Goal: Task Accomplishment & Management: Complete application form

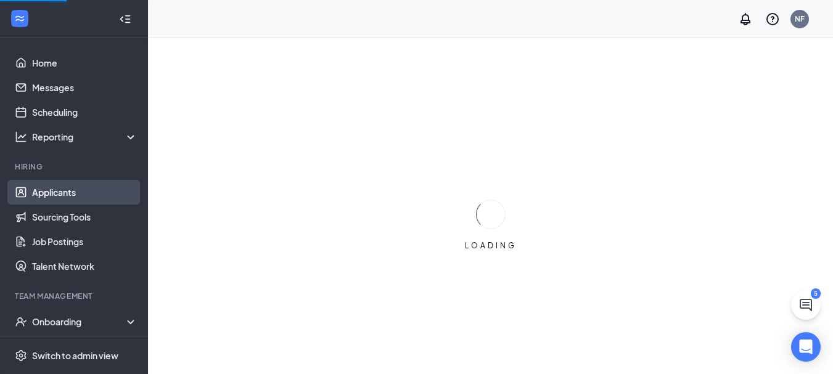
click at [65, 194] on link "Applicants" at bounding box center [84, 192] width 105 height 25
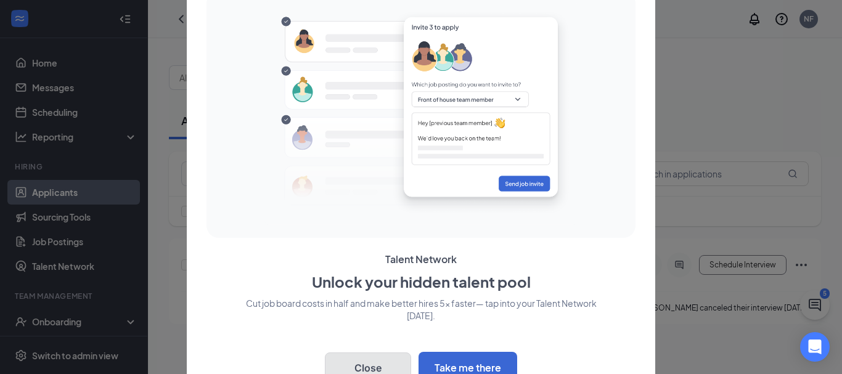
click at [371, 361] on button "Close" at bounding box center [368, 368] width 86 height 31
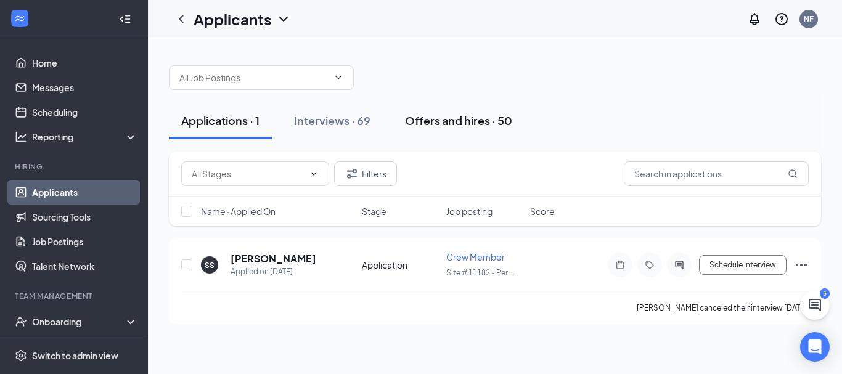
click at [467, 123] on div "Offers and hires · 50" at bounding box center [458, 120] width 107 height 15
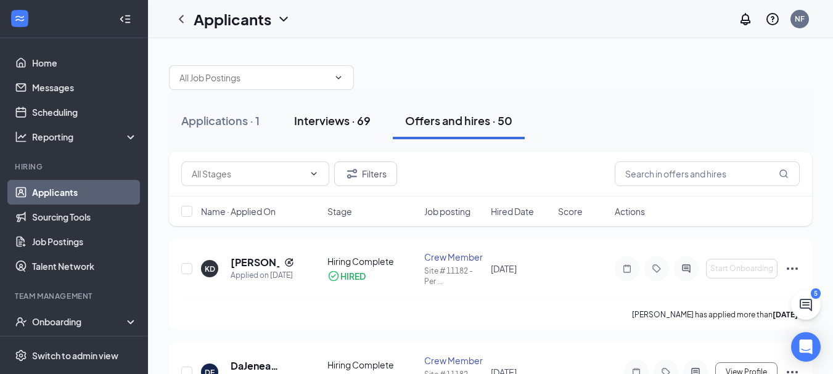
click at [351, 125] on div "Interviews · 69" at bounding box center [332, 120] width 76 height 15
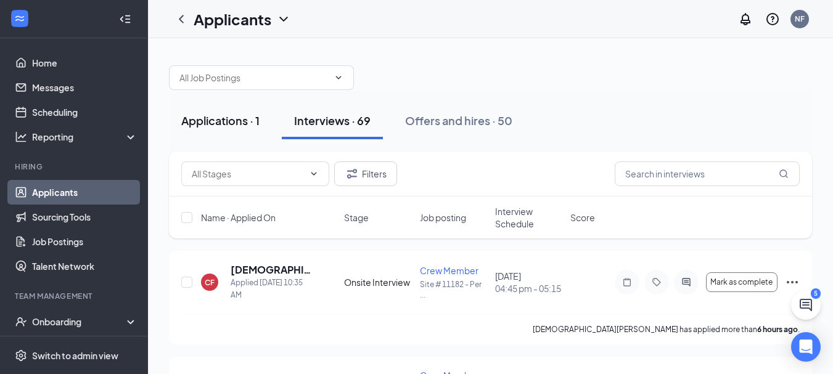
click at [244, 123] on div "Applications · 1" at bounding box center [220, 120] width 78 height 15
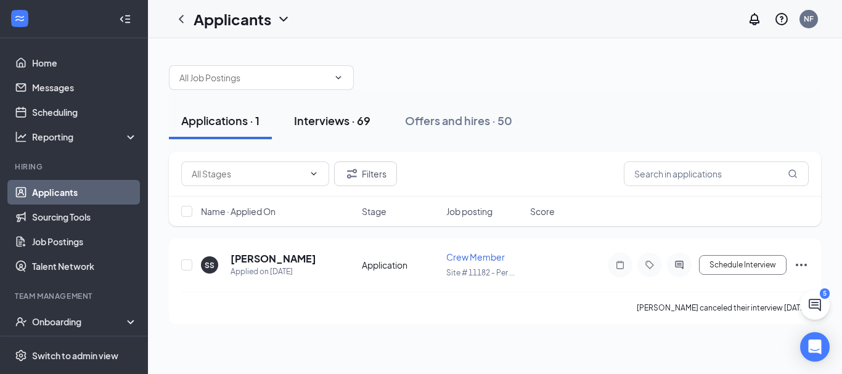
click at [312, 120] on div "Interviews · 69" at bounding box center [332, 120] width 76 height 15
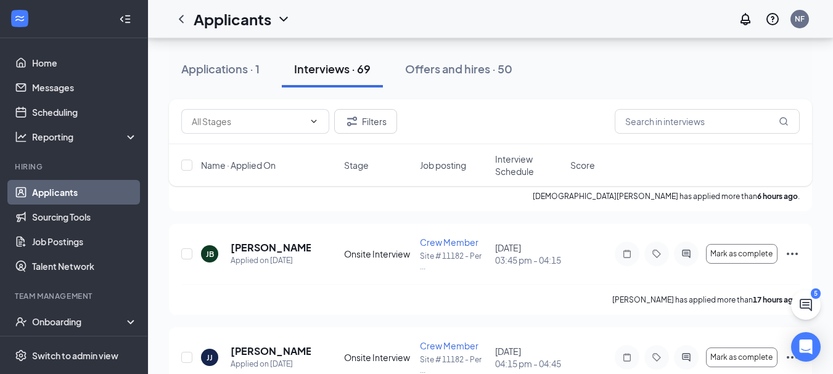
scroll to position [136, 0]
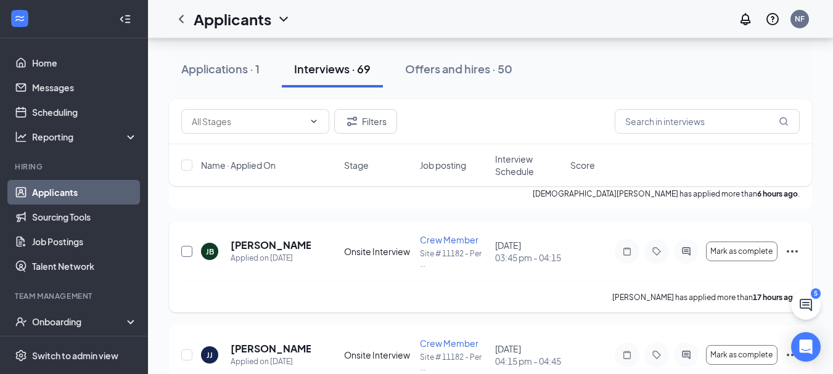
click at [186, 250] on input "checkbox" at bounding box center [186, 251] width 11 height 11
checkbox input "true"
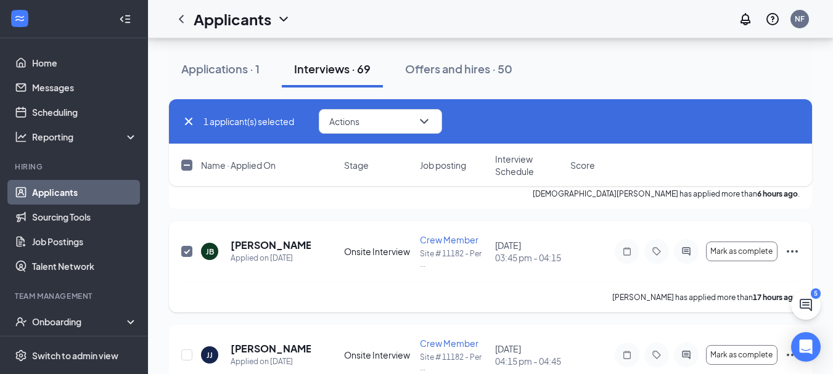
click at [794, 250] on icon "Ellipses" at bounding box center [792, 251] width 15 height 15
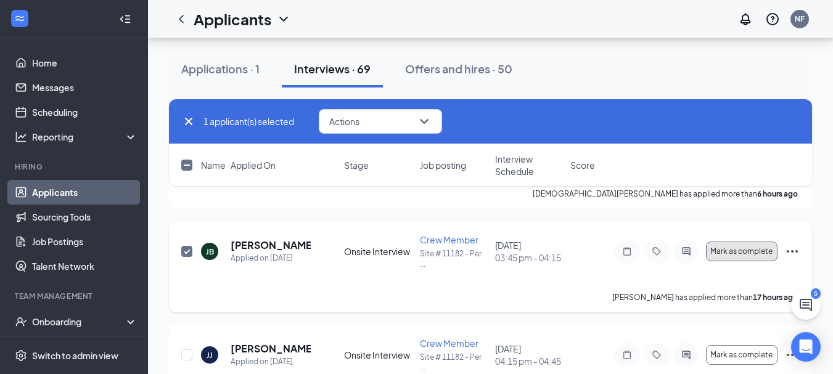
click at [733, 251] on span "Mark as complete" at bounding box center [741, 251] width 62 height 9
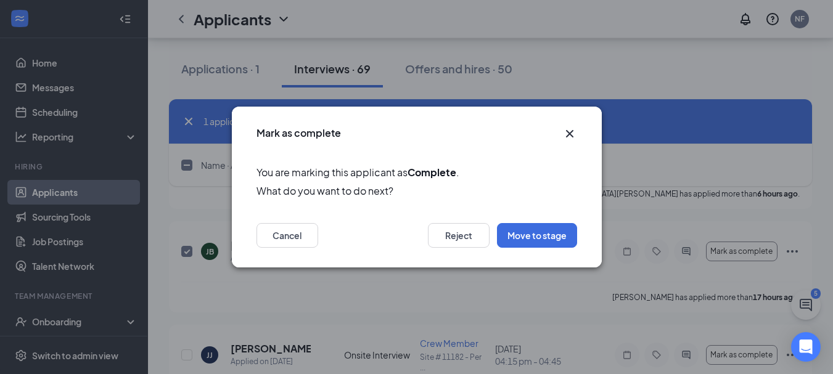
click at [566, 136] on icon "Cross" at bounding box center [569, 133] width 15 height 15
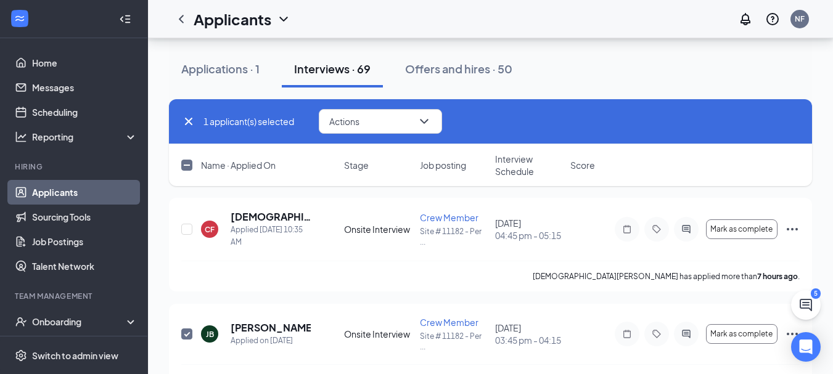
scroll to position [90, 0]
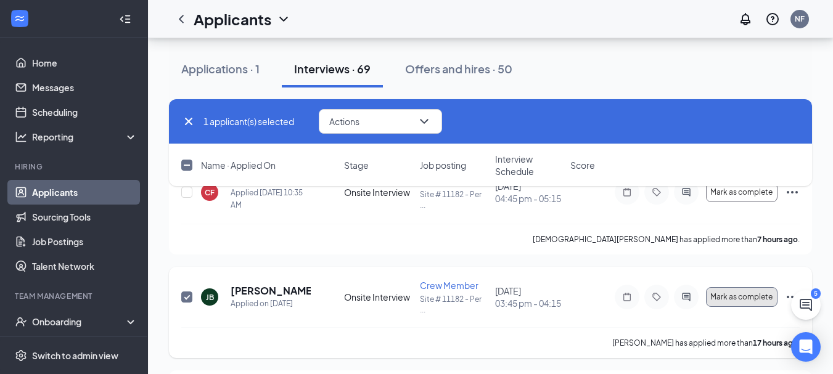
click at [728, 297] on span "Mark as complete" at bounding box center [741, 297] width 62 height 9
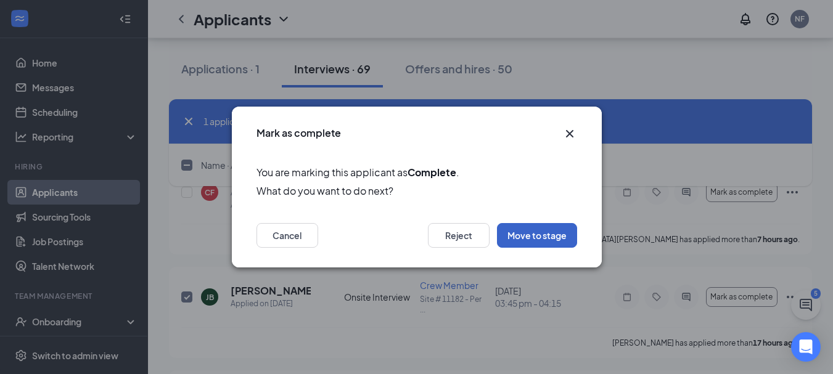
click at [551, 236] on button "Move to stage" at bounding box center [537, 235] width 80 height 25
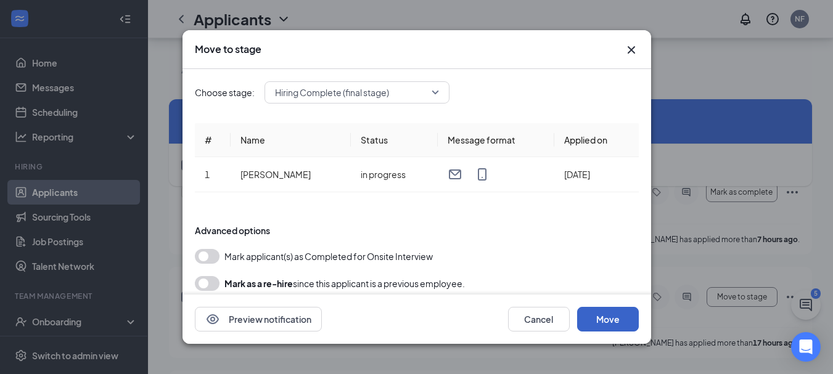
click at [599, 318] on button "Move" at bounding box center [608, 319] width 62 height 25
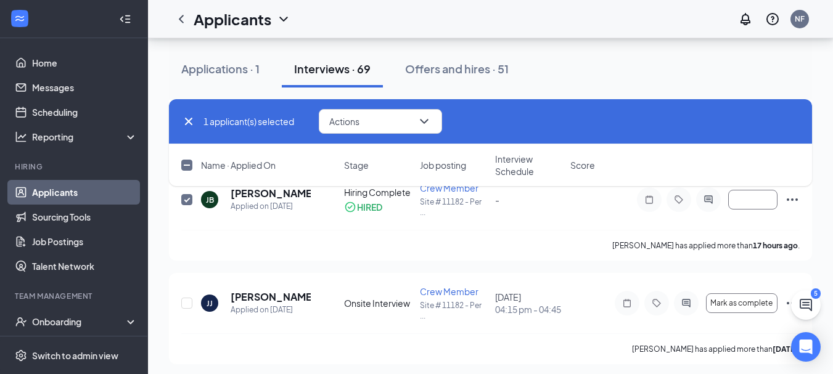
scroll to position [159, 0]
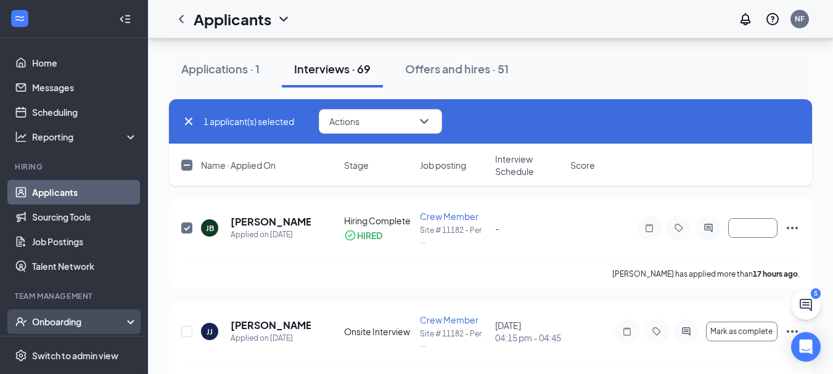
click at [102, 318] on div "Onboarding" at bounding box center [79, 322] width 95 height 12
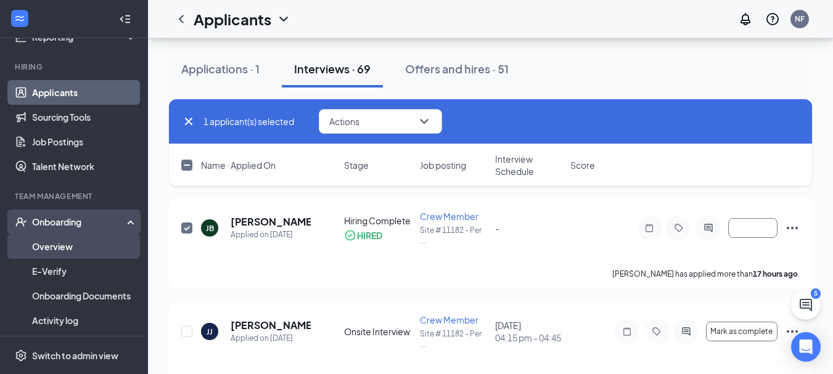
scroll to position [101, 0]
click at [71, 221] on div "Onboarding" at bounding box center [79, 221] width 95 height 12
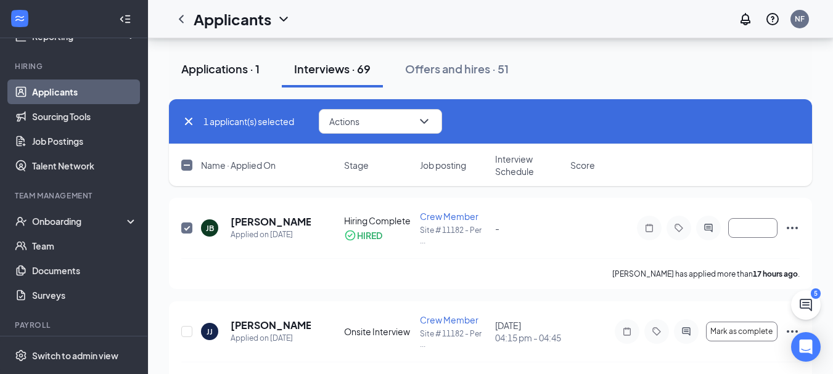
click at [228, 63] on div "Applications · 1" at bounding box center [220, 68] width 78 height 15
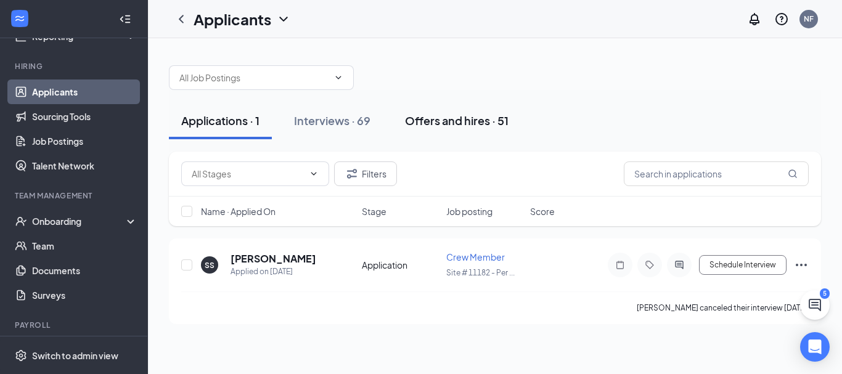
click at [429, 120] on div "Offers and hires · 51" at bounding box center [457, 120] width 104 height 15
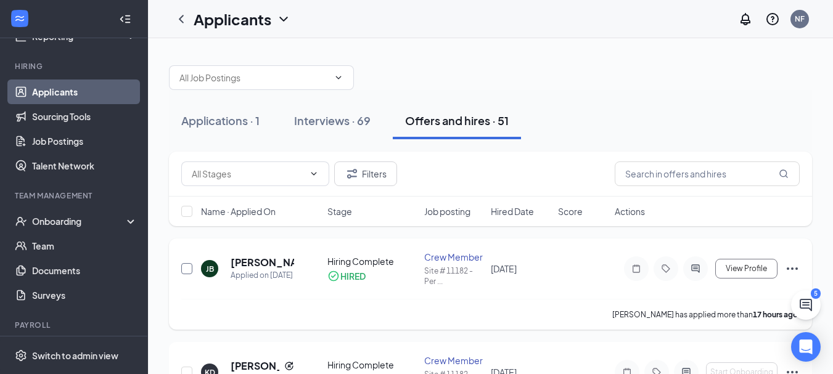
click at [186, 268] on input "checkbox" at bounding box center [186, 268] width 11 height 11
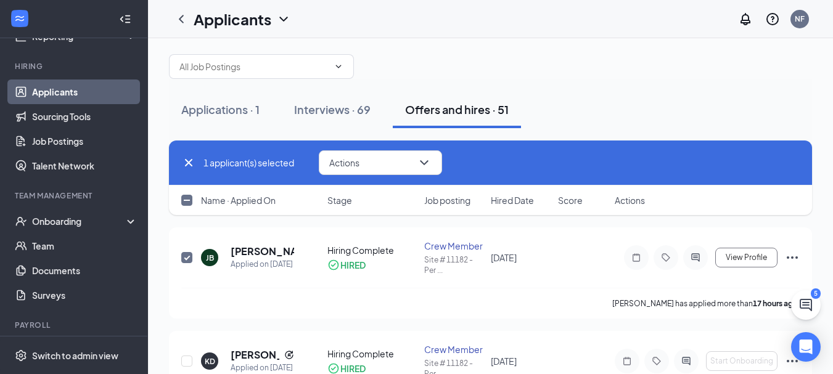
scroll to position [40, 0]
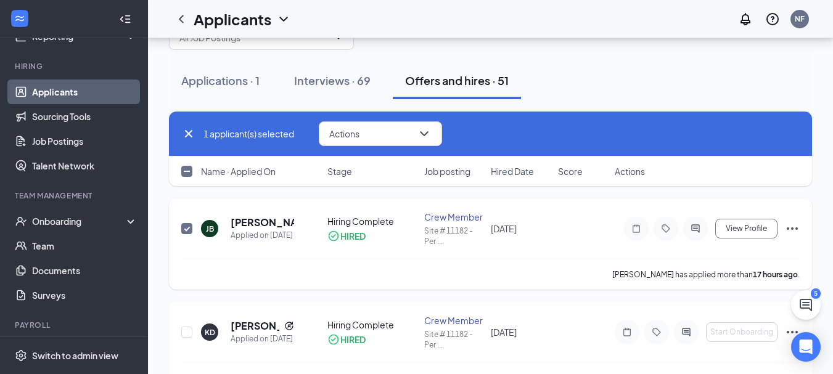
click at [788, 227] on icon "Ellipses" at bounding box center [792, 228] width 15 height 15
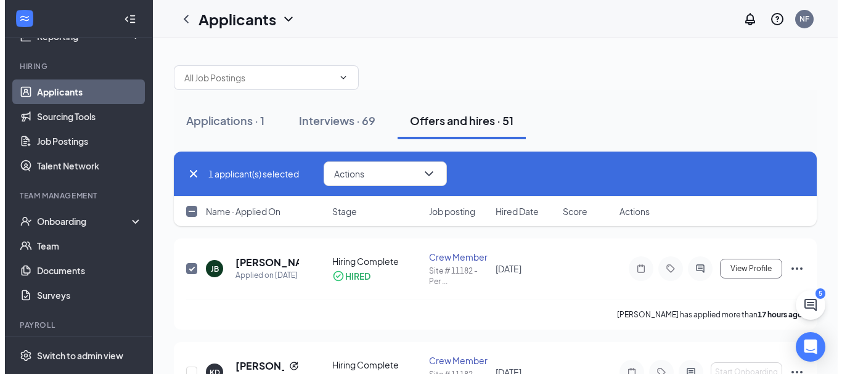
scroll to position [27, 0]
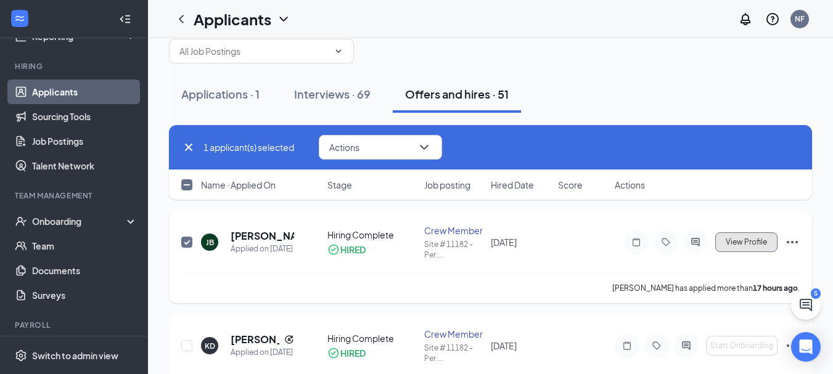
click at [742, 240] on span "View Profile" at bounding box center [746, 242] width 41 height 9
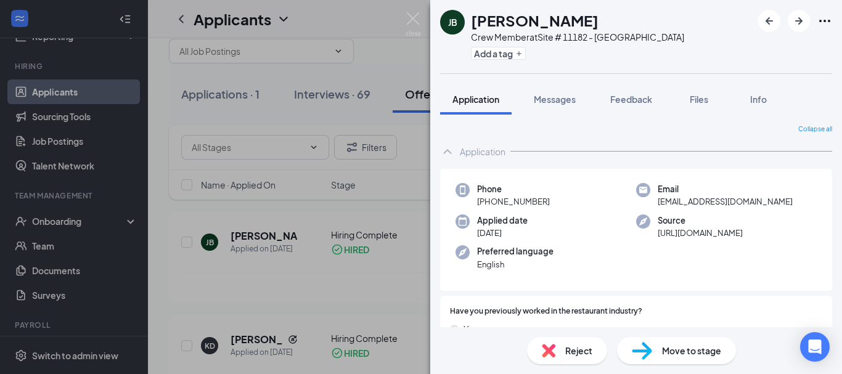
click at [700, 347] on span "Move to stage" at bounding box center [691, 351] width 59 height 14
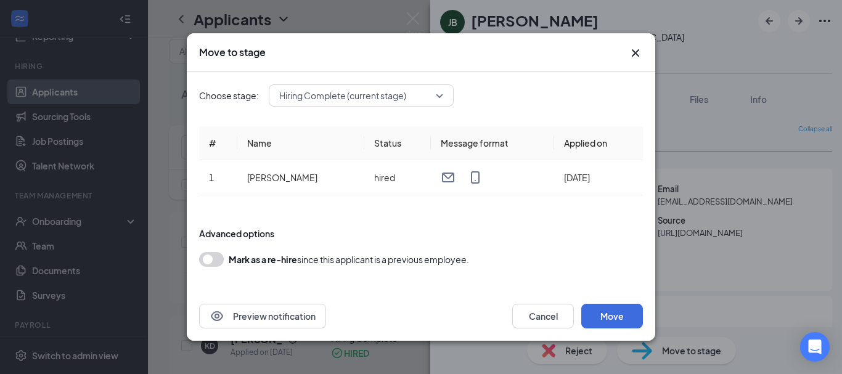
click at [210, 261] on button "button" at bounding box center [211, 259] width 25 height 15
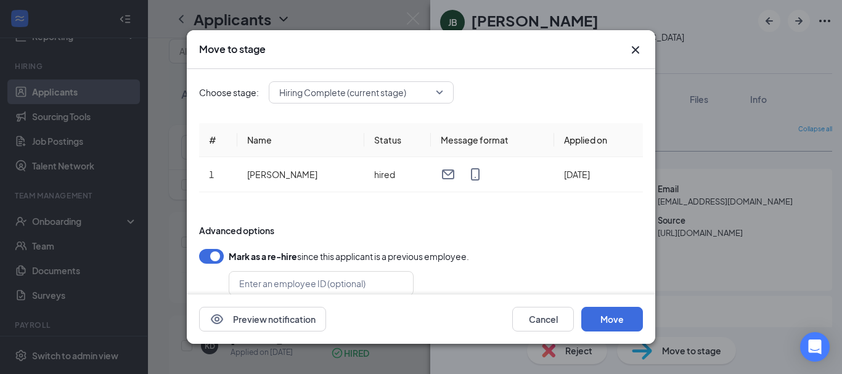
click at [212, 256] on button "button" at bounding box center [211, 256] width 25 height 15
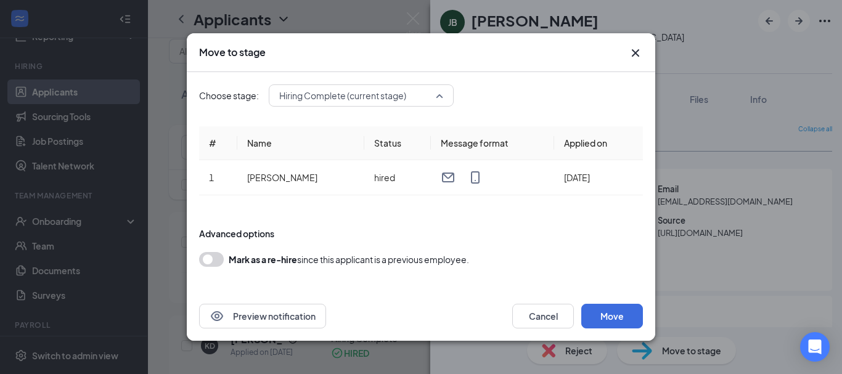
click at [442, 94] on span "Hiring Complete (current stage)" at bounding box center [361, 95] width 164 height 18
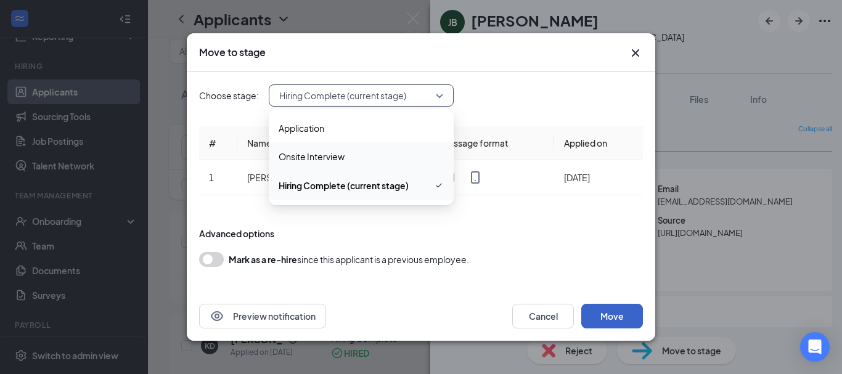
click at [618, 310] on button "Move" at bounding box center [612, 316] width 62 height 25
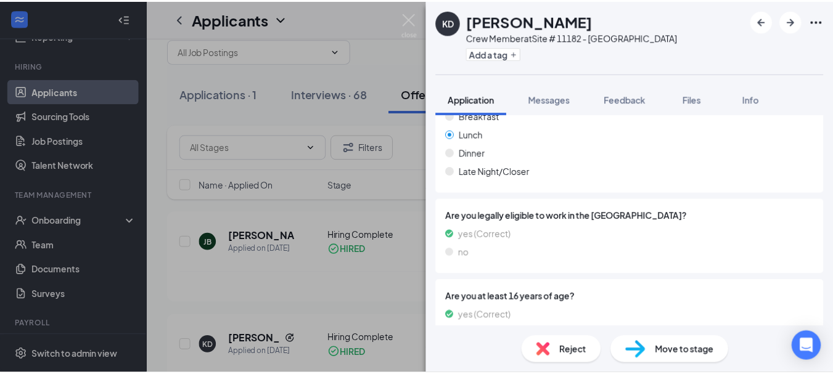
scroll to position [431, 0]
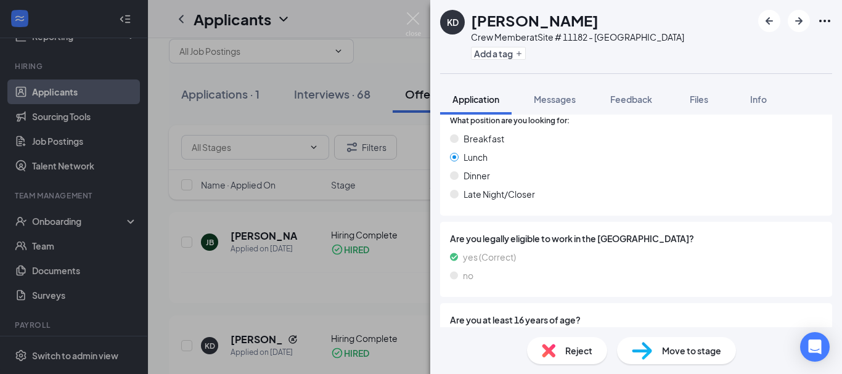
click at [325, 273] on div "KD [PERSON_NAME] Crew Member at Site # 11182 - Perimeter Center Add a tag Appli…" at bounding box center [421, 187] width 842 height 374
click at [324, 271] on div "KD [PERSON_NAME] Crew Member at Site # 11182 - Perimeter Center Add a tag Appli…" at bounding box center [421, 187] width 842 height 374
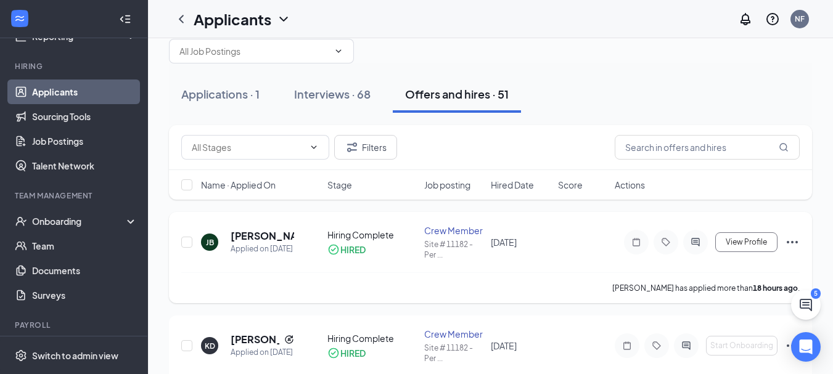
click at [792, 241] on icon "Ellipses" at bounding box center [792, 242] width 11 height 2
click at [192, 241] on input "checkbox" at bounding box center [186, 242] width 11 height 11
checkbox input "true"
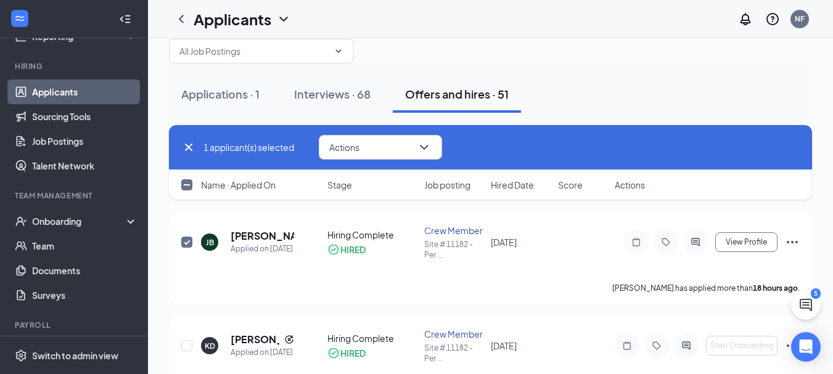
click at [430, 97] on div "Offers and hires · 51" at bounding box center [457, 93] width 104 height 15
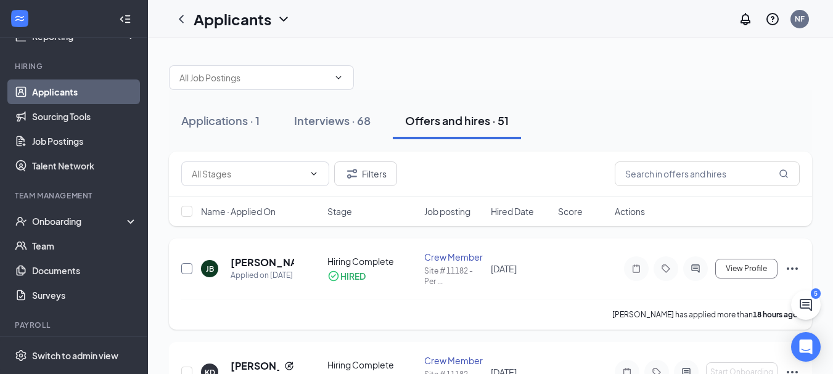
click at [186, 271] on input "checkbox" at bounding box center [186, 268] width 11 height 11
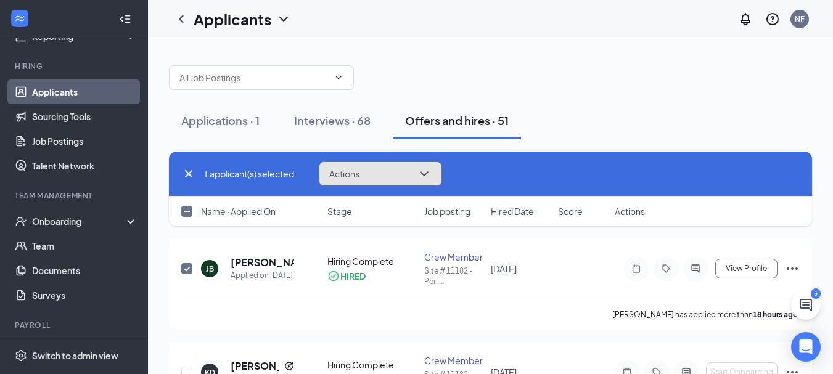
click at [427, 173] on icon "ChevronDown" at bounding box center [424, 173] width 15 height 15
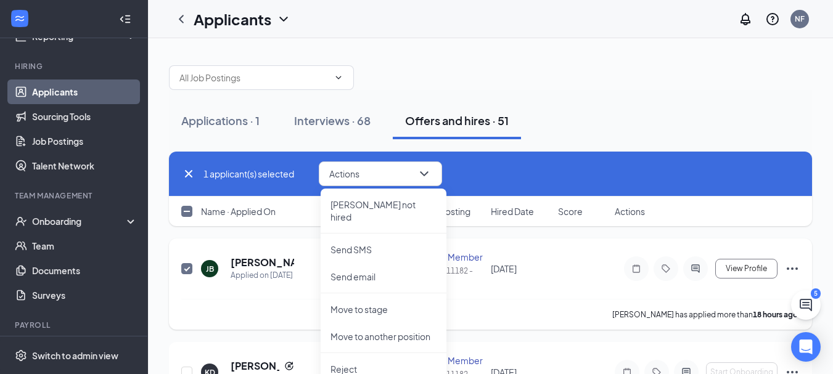
click at [586, 269] on div "[PERSON_NAME] Applied on [DATE] Hiring Complete HIRED Crew Member Site # 11182 …" at bounding box center [490, 275] width 618 height 48
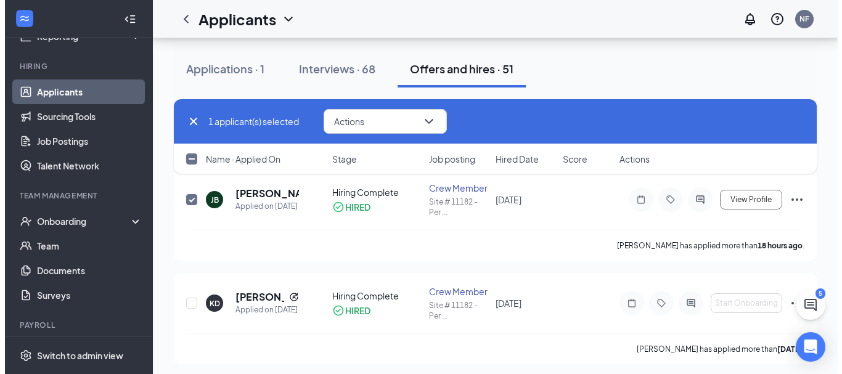
scroll to position [76, 0]
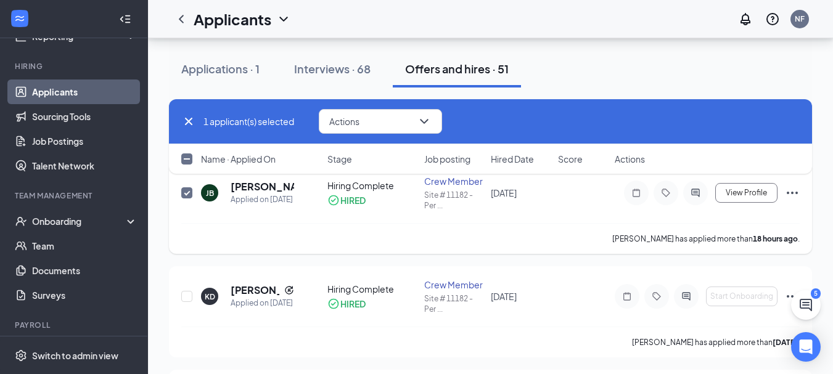
click at [791, 191] on icon "Ellipses" at bounding box center [792, 193] width 15 height 15
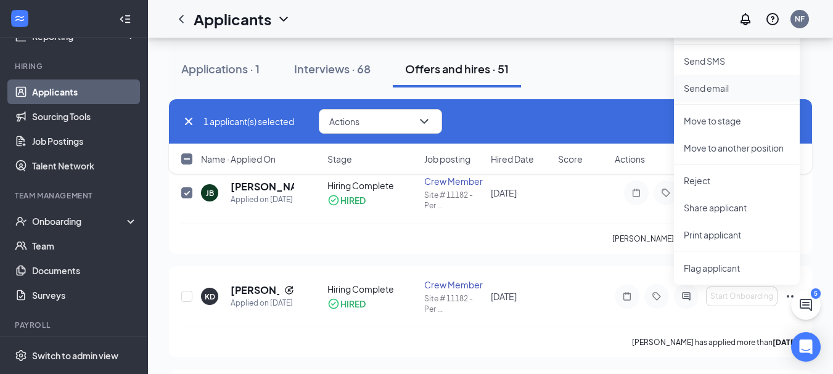
click at [752, 82] on p "Send email" at bounding box center [737, 88] width 106 height 12
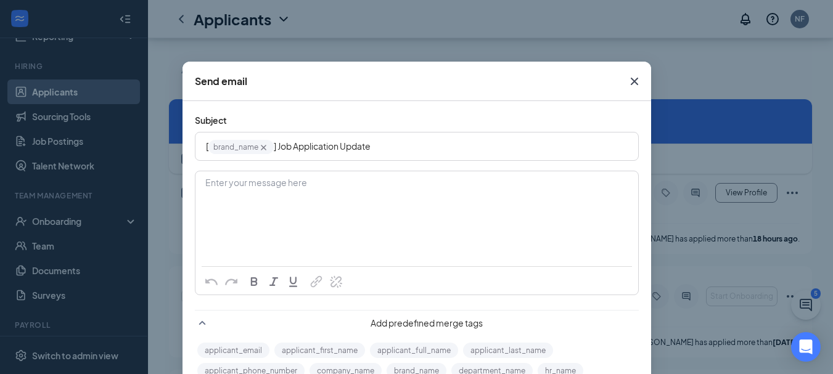
click at [634, 83] on icon "Cross" at bounding box center [634, 81] width 15 height 15
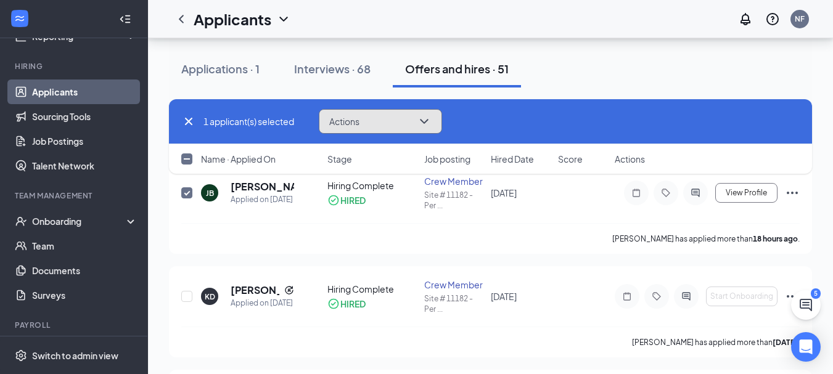
click at [428, 120] on icon "ChevronDown" at bounding box center [424, 121] width 8 height 5
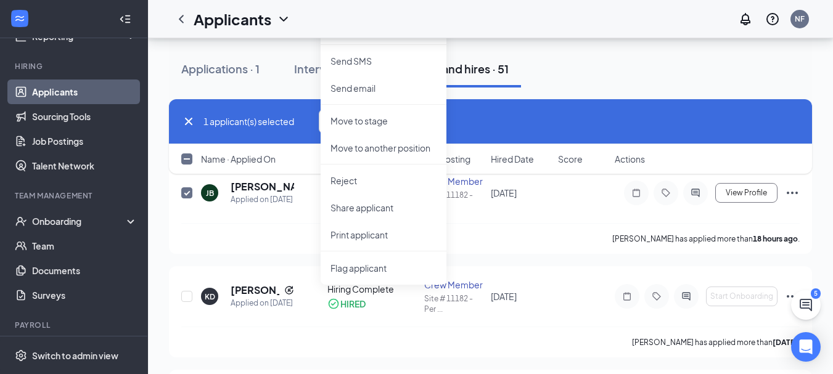
click at [552, 115] on div "1 applicant(s) selected Actions [PERSON_NAME] not hired Send SMS Send email Mov…" at bounding box center [490, 121] width 618 height 25
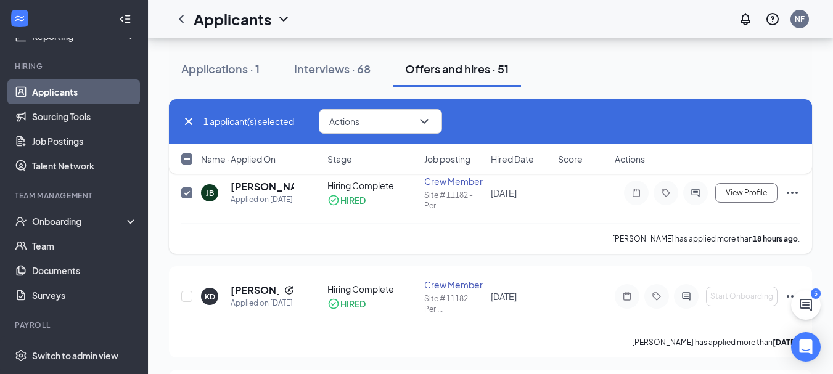
click at [345, 200] on div "HIRED" at bounding box center [352, 200] width 25 height 12
drag, startPoint x: 500, startPoint y: 189, endPoint x: 483, endPoint y: 189, distance: 17.3
click at [497, 189] on span "[DATE]" at bounding box center [504, 192] width 26 height 11
click at [460, 177] on div "1 applicant(s) selected Actions Mark not hired Send SMS Send email Move to stag…" at bounding box center [490, 142] width 643 height 87
click at [691, 189] on icon "ActiveChat" at bounding box center [695, 193] width 15 height 10
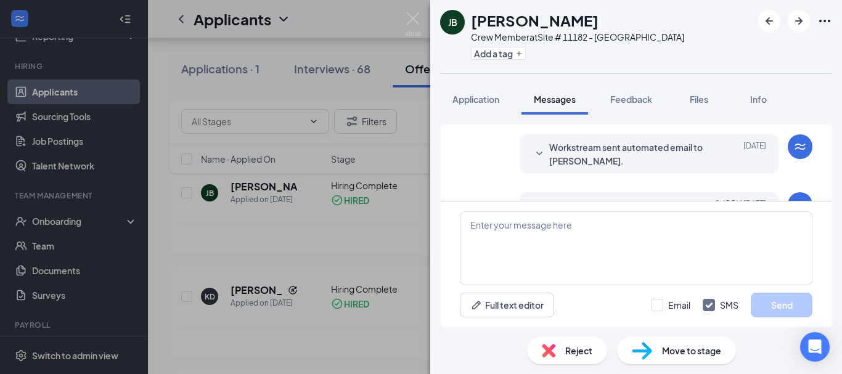
scroll to position [167, 0]
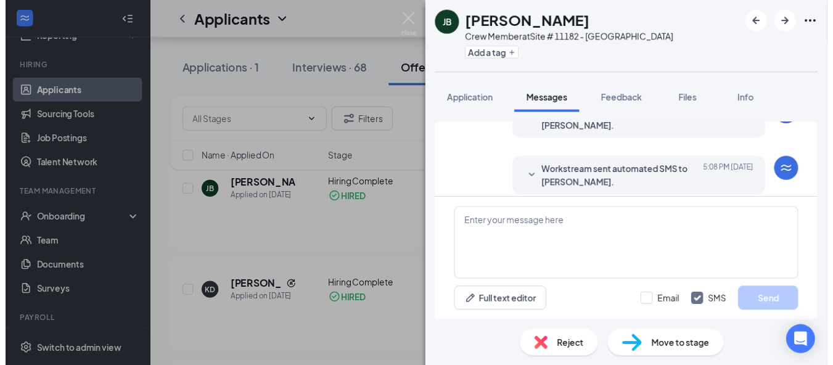
scroll to position [382, 0]
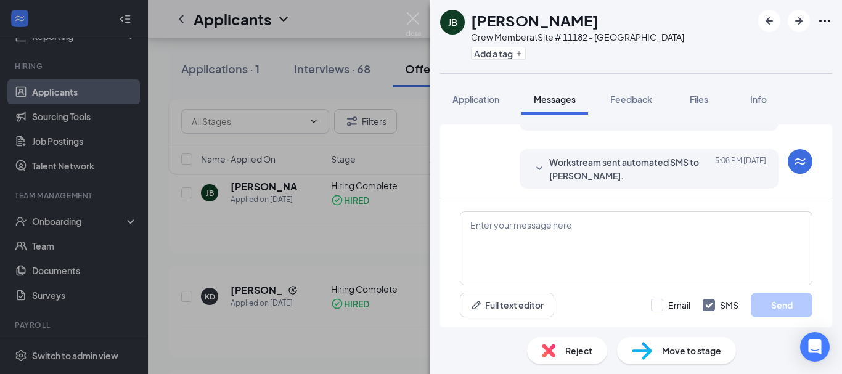
click at [396, 147] on div "[PERSON_NAME] Crew Member at Site # 11182 - Perimeter Center Add a tag Applicat…" at bounding box center [421, 187] width 842 height 374
click at [241, 83] on div "[PERSON_NAME] Crew Member at Site # 11182 - Perimeter Center Add a tag Applicat…" at bounding box center [421, 187] width 842 height 374
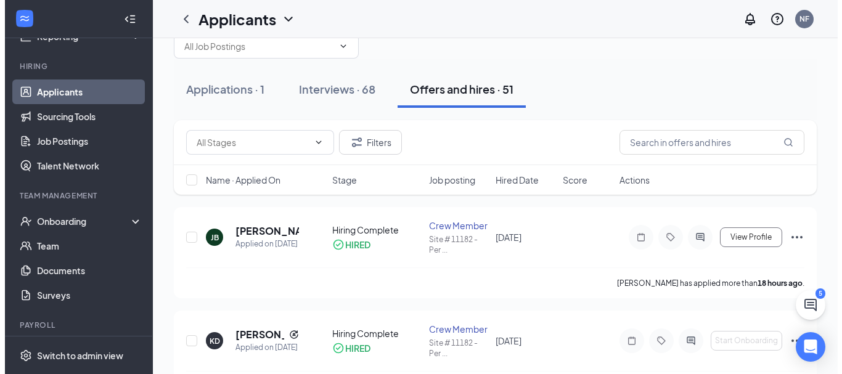
scroll to position [27, 0]
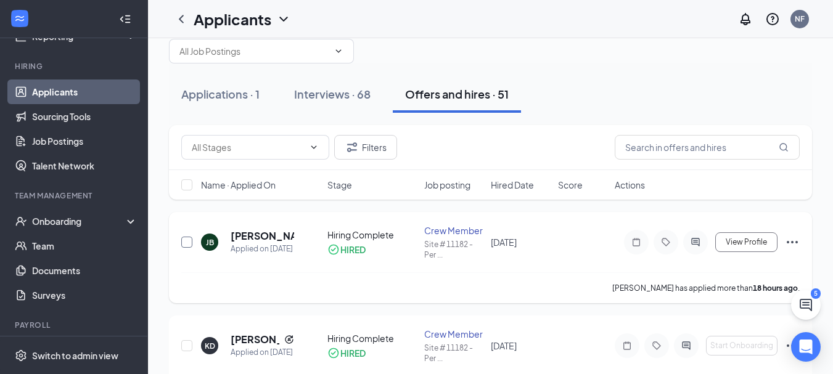
click at [191, 238] on input "checkbox" at bounding box center [186, 242] width 11 height 11
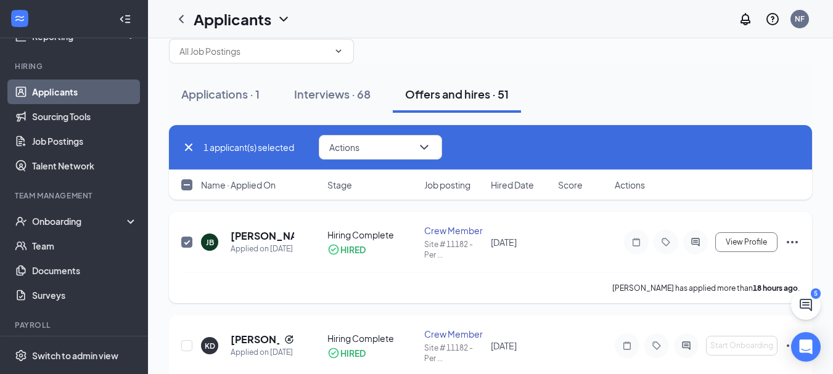
click at [791, 239] on icon "Ellipses" at bounding box center [792, 242] width 15 height 15
click at [793, 242] on icon "Ellipses" at bounding box center [792, 242] width 11 height 2
click at [741, 243] on span "View Profile" at bounding box center [746, 242] width 41 height 9
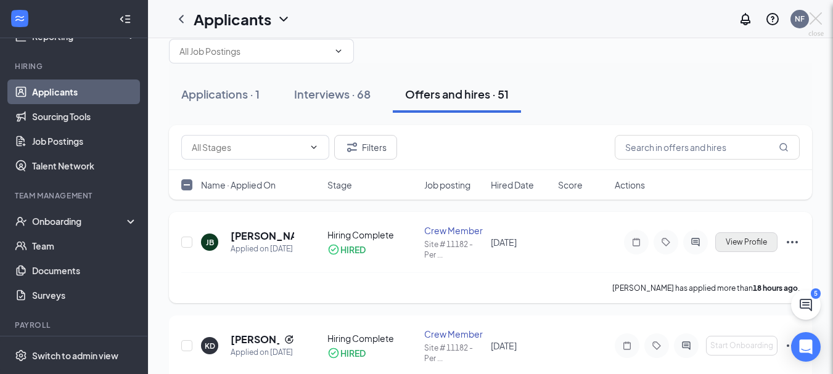
checkbox input "false"
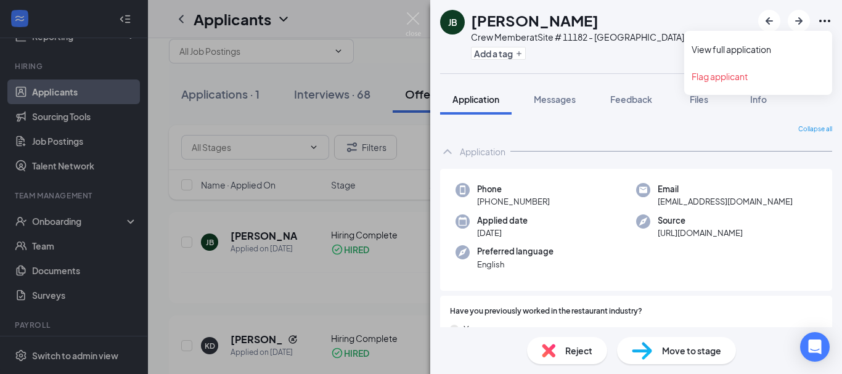
click at [823, 16] on icon "Ellipses" at bounding box center [825, 21] width 15 height 15
click at [770, 52] on link "View full application" at bounding box center [758, 49] width 133 height 12
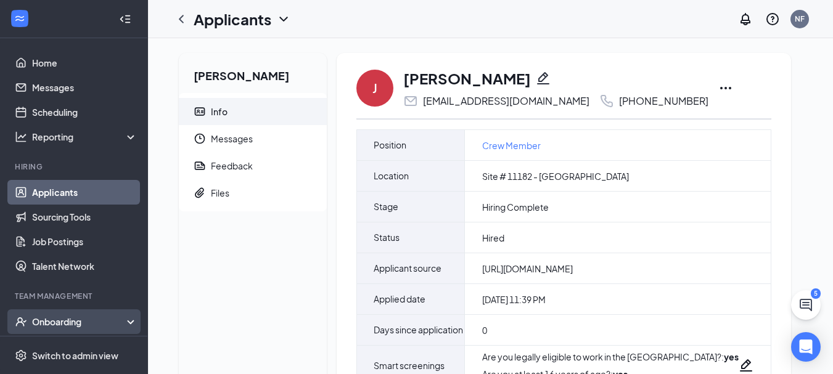
click at [65, 322] on div "Onboarding" at bounding box center [79, 322] width 95 height 12
click at [72, 190] on link "Applicants" at bounding box center [84, 192] width 105 height 25
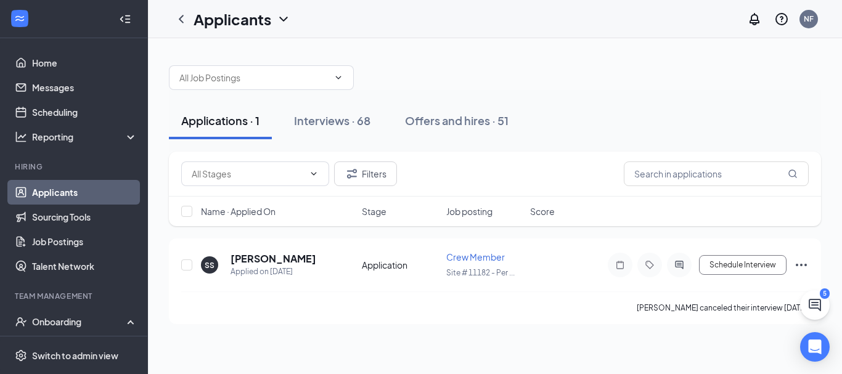
drag, startPoint x: 72, startPoint y: 190, endPoint x: 50, endPoint y: 196, distance: 23.0
click at [50, 196] on link "Applicants" at bounding box center [84, 192] width 105 height 25
click at [461, 126] on div "Offers and hires · 51" at bounding box center [457, 120] width 104 height 15
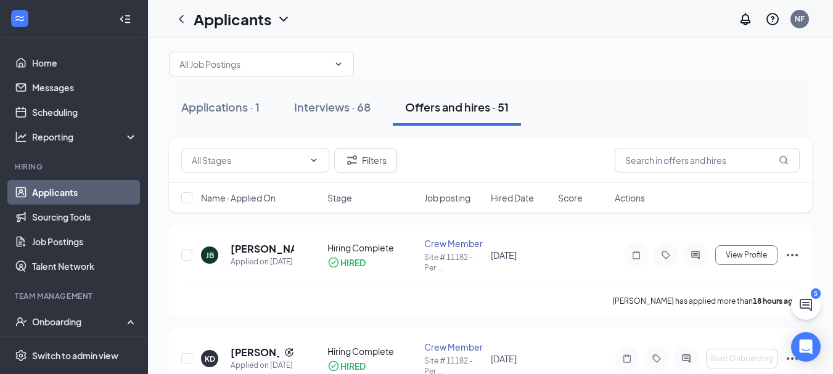
scroll to position [15, 0]
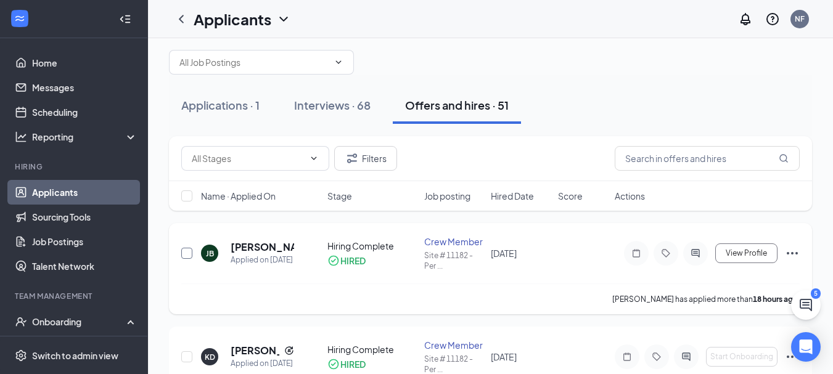
click at [184, 255] on input "checkbox" at bounding box center [186, 253] width 11 height 11
checkbox input "true"
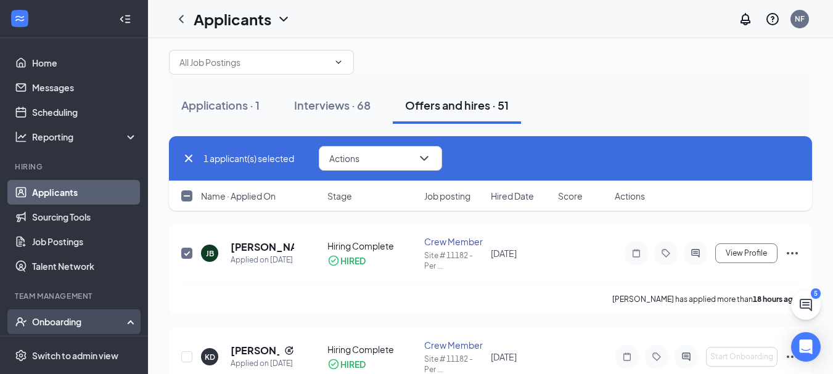
click at [103, 328] on div "Onboarding" at bounding box center [79, 322] width 95 height 12
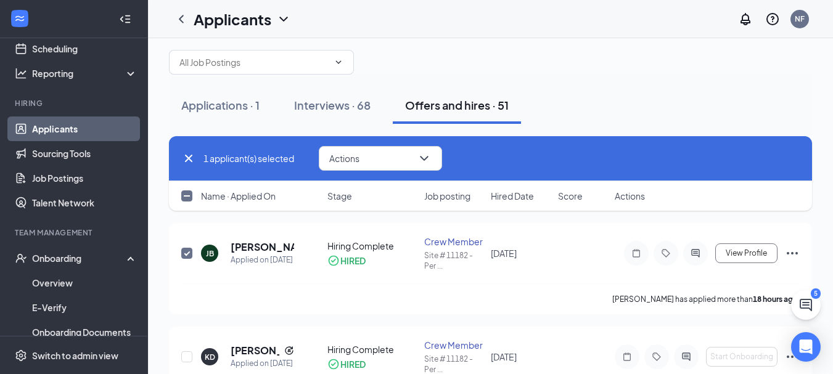
scroll to position [65, 0]
click at [120, 255] on div "Onboarding" at bounding box center [74, 257] width 148 height 25
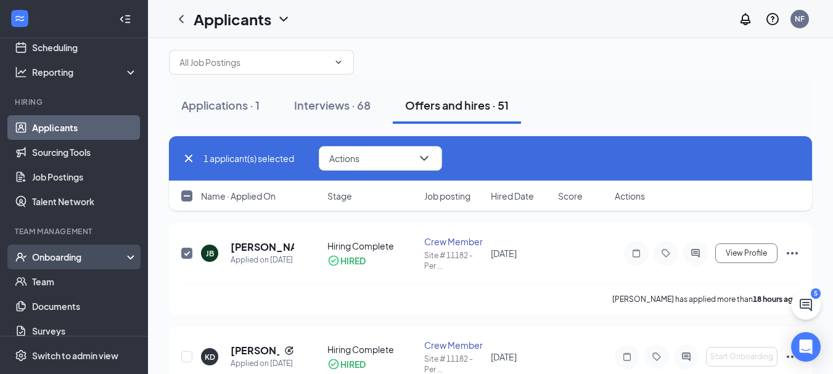
click at [79, 257] on div "Onboarding" at bounding box center [79, 257] width 95 height 12
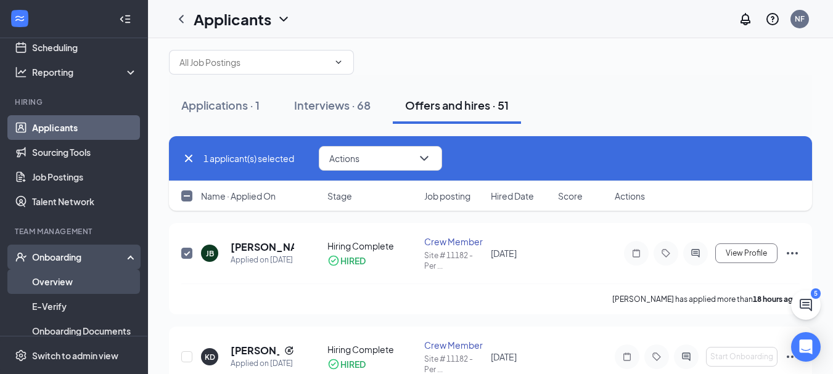
click at [64, 281] on link "Overview" at bounding box center [84, 281] width 105 height 25
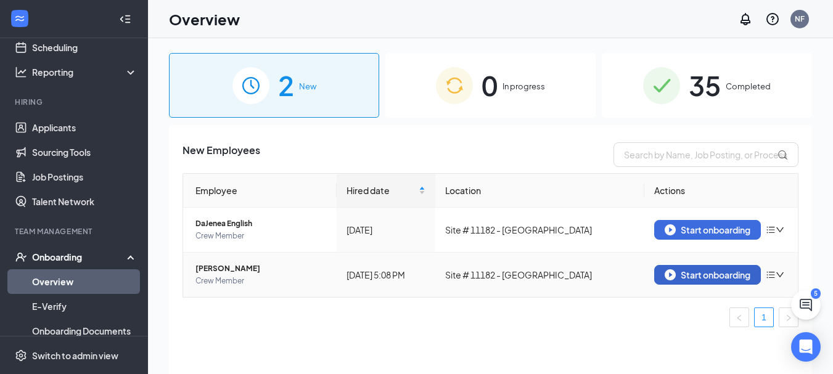
click at [702, 273] on div "Start onboarding" at bounding box center [708, 274] width 86 height 11
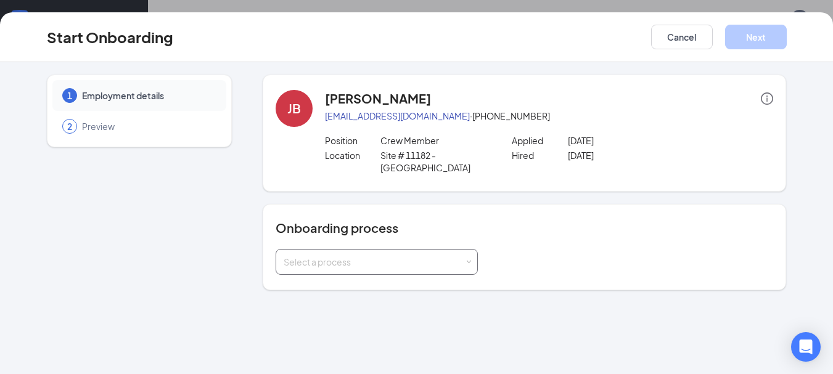
click at [471, 263] on span at bounding box center [469, 263] width 6 height 6
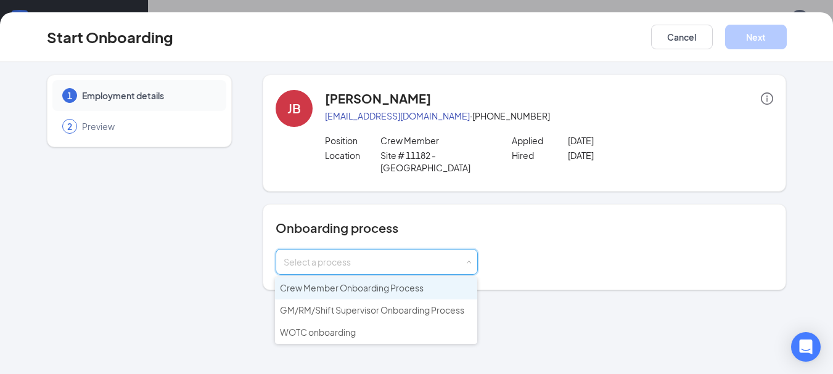
click at [424, 290] on li "Crew Member Onboarding Process" at bounding box center [376, 288] width 202 height 22
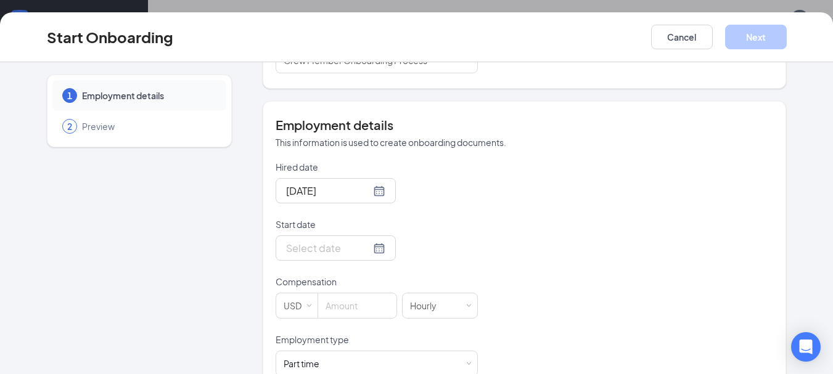
scroll to position [203, 0]
click at [287, 250] on input "Start date" at bounding box center [328, 246] width 84 height 15
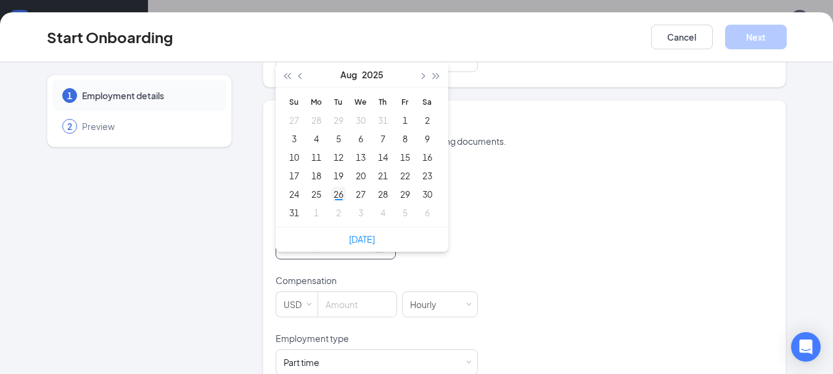
type input "[DATE]"
click at [338, 195] on div "26" at bounding box center [338, 194] width 15 height 15
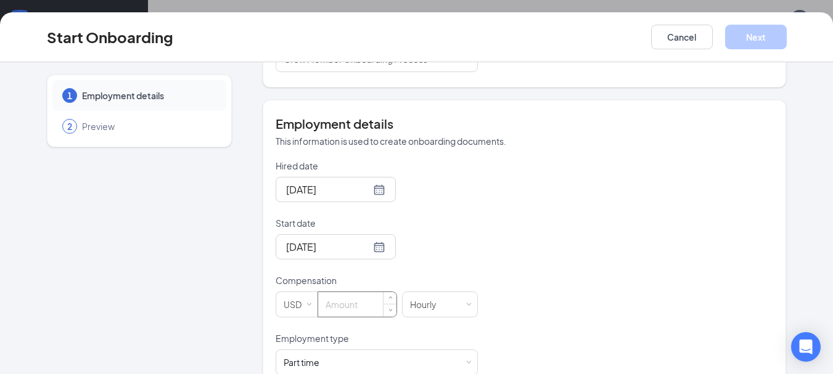
click at [337, 300] on input at bounding box center [357, 304] width 78 height 25
type input "13"
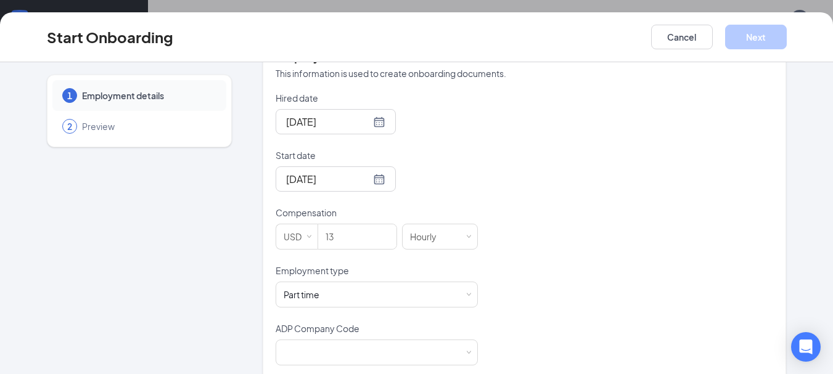
scroll to position [290, 0]
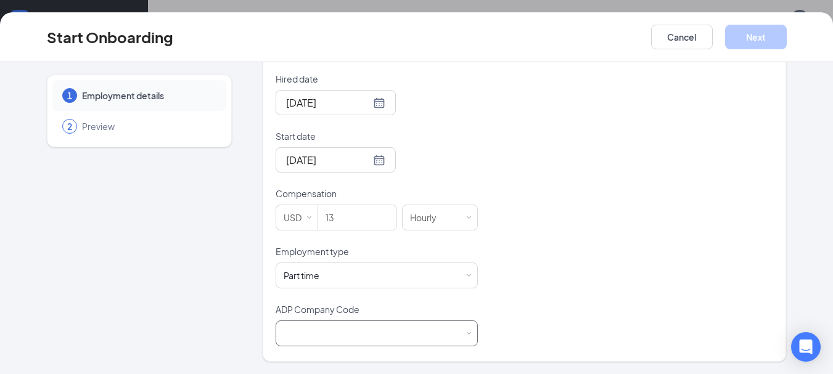
click at [466, 332] on span at bounding box center [469, 334] width 6 height 6
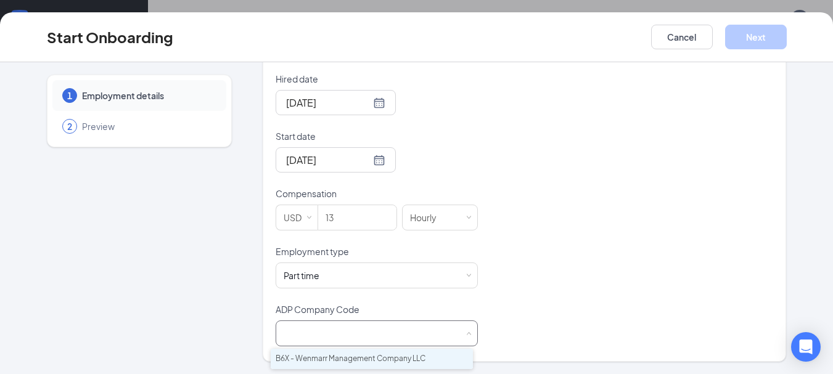
click at [391, 359] on li "B6X - Wenmarr Management Company LLC" at bounding box center [372, 359] width 202 height 20
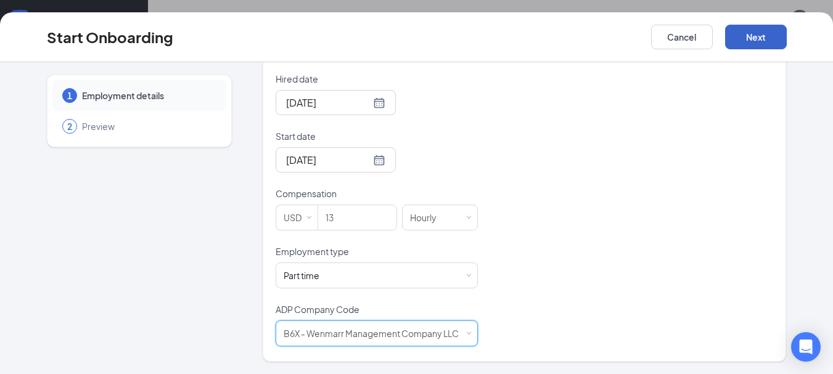
click at [745, 41] on button "Next" at bounding box center [756, 37] width 62 height 25
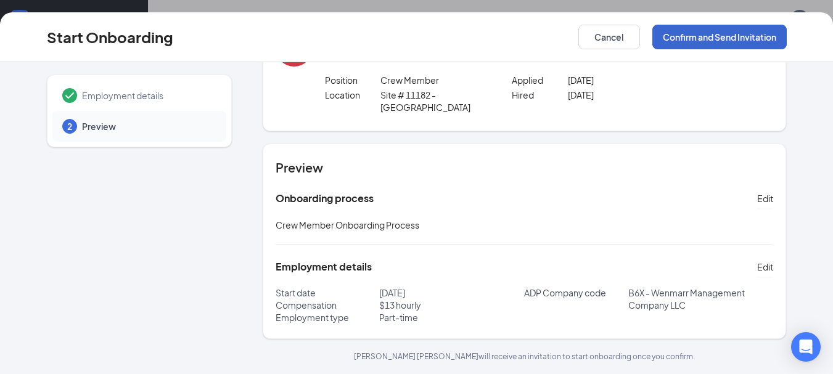
scroll to position [60, 0]
click at [744, 39] on button "Confirm and Send Invitation" at bounding box center [719, 37] width 134 height 25
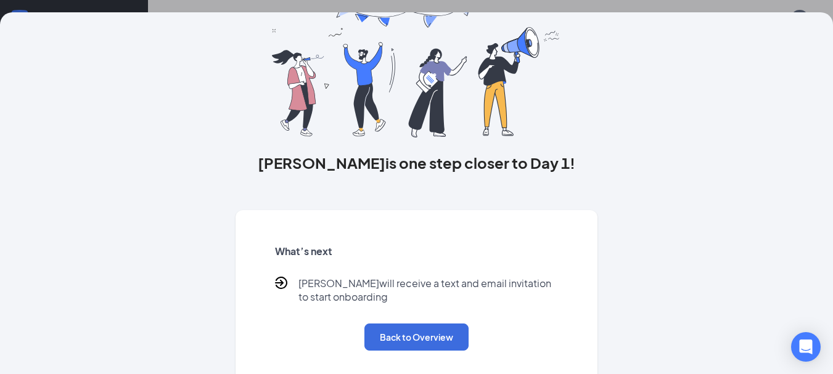
scroll to position [73, 0]
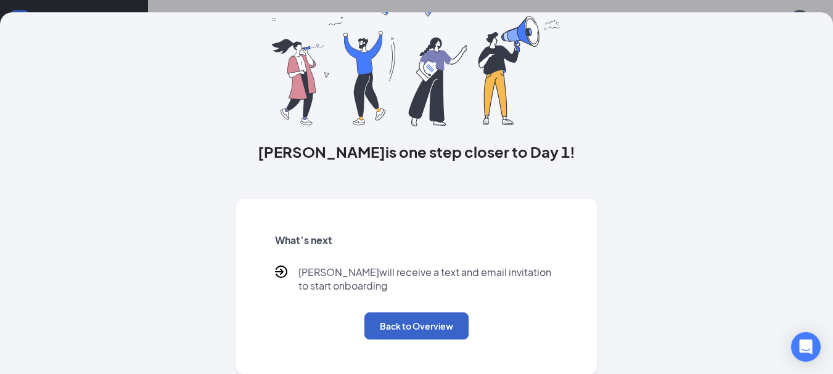
click at [389, 326] on button "Back to Overview" at bounding box center [416, 326] width 104 height 27
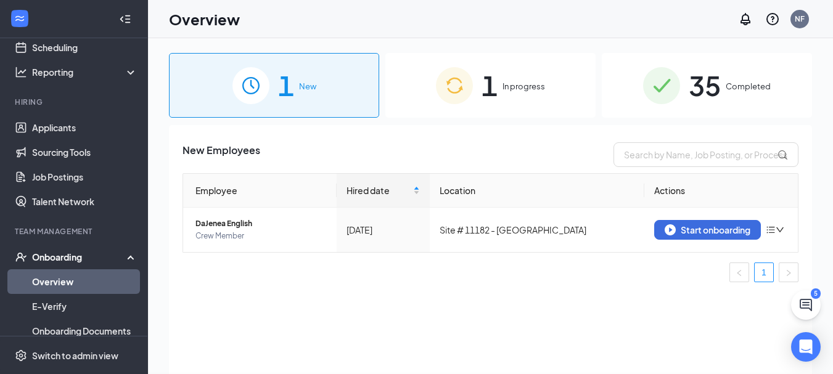
scroll to position [0, 0]
